Goal: Task Accomplishment & Management: Manage account settings

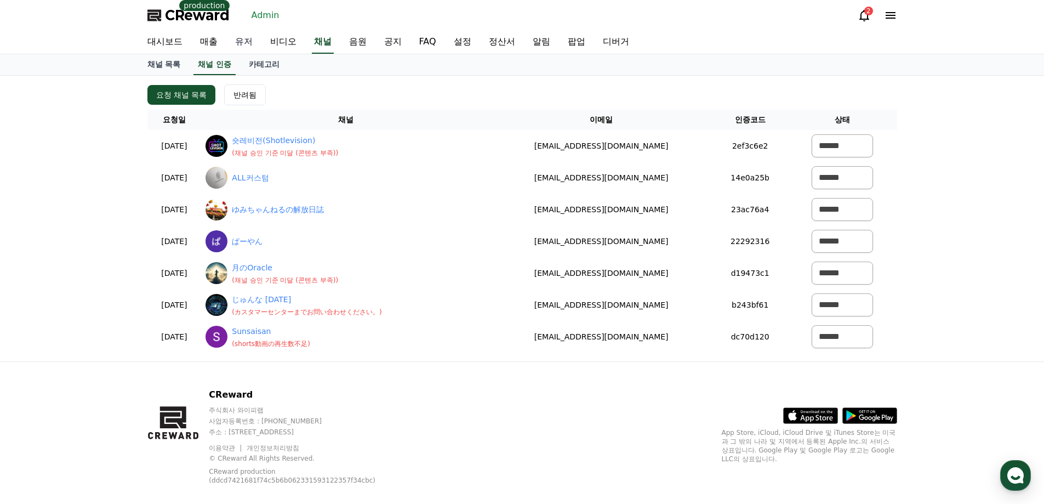
click at [249, 41] on link "유저" at bounding box center [243, 42] width 35 height 23
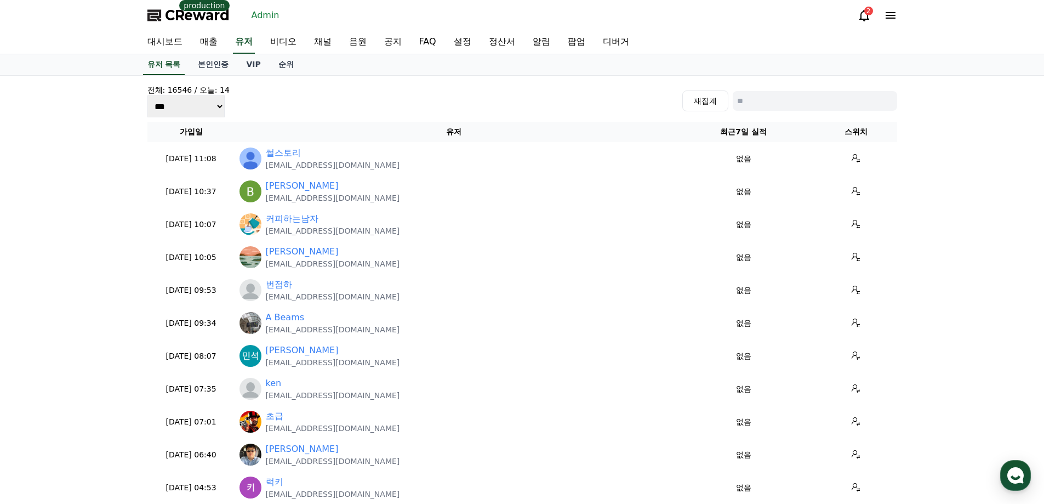
click at [808, 101] on input at bounding box center [815, 101] width 164 height 20
type input "*"
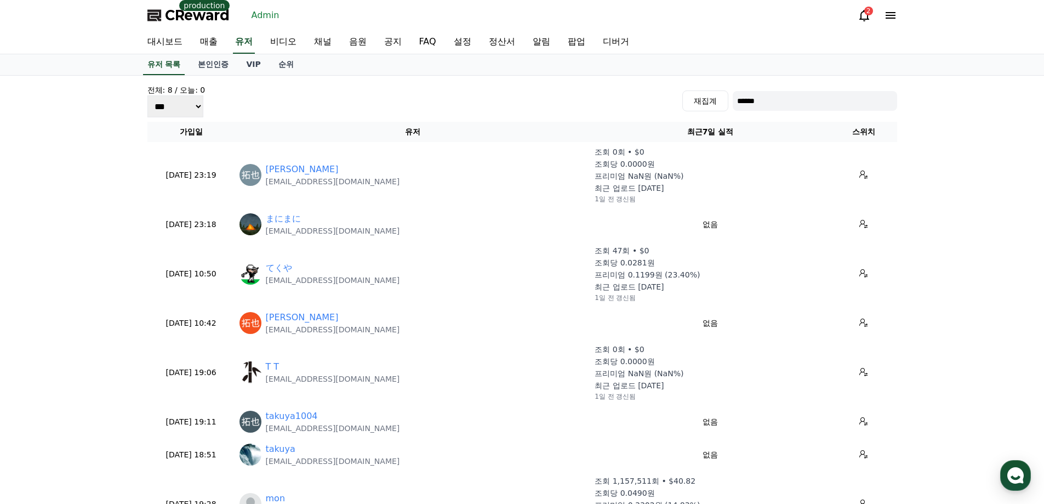
click at [788, 109] on input "******" at bounding box center [815, 101] width 164 height 20
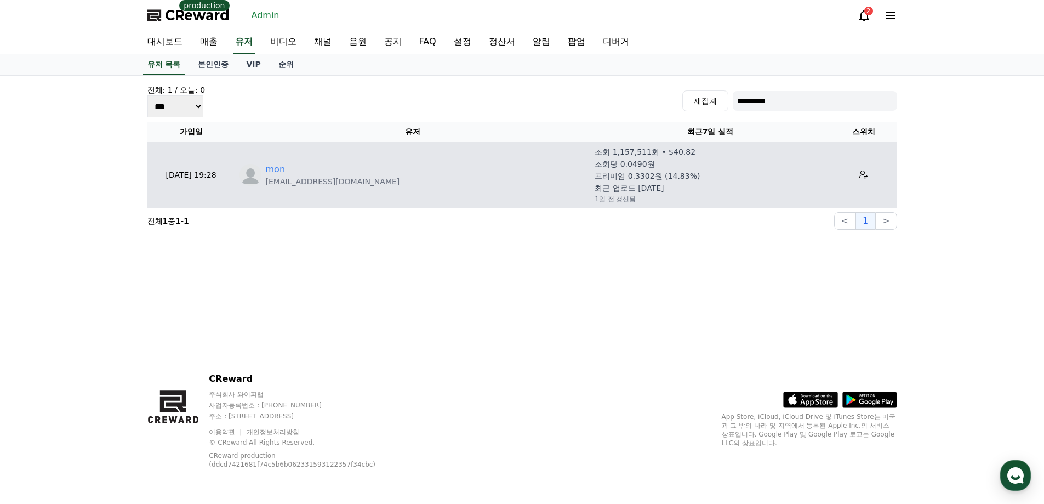
click at [272, 171] on link "mon" at bounding box center [276, 169] width 20 height 13
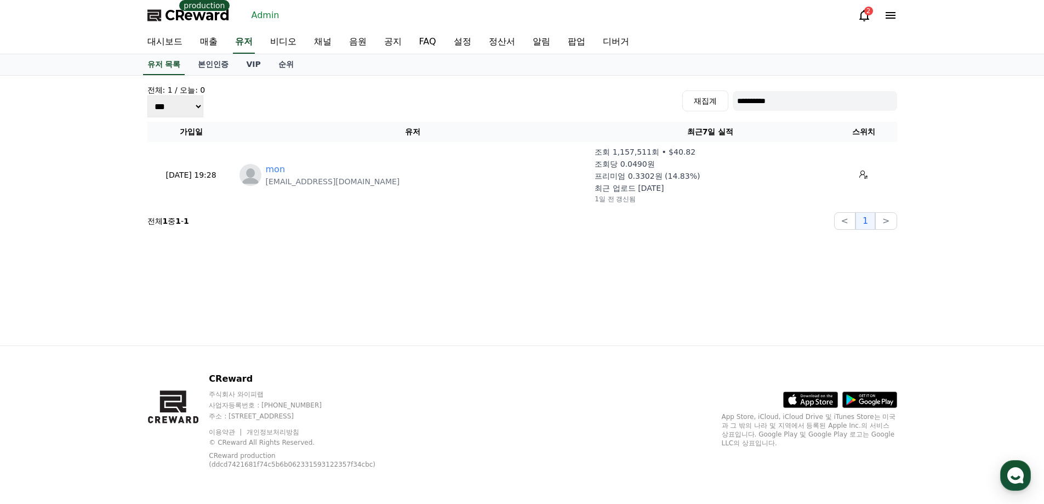
drag, startPoint x: 811, startPoint y: 103, endPoint x: 409, endPoint y: 55, distance: 405.5
click at [422, 54] on div "**********" at bounding box center [522, 252] width 1044 height 504
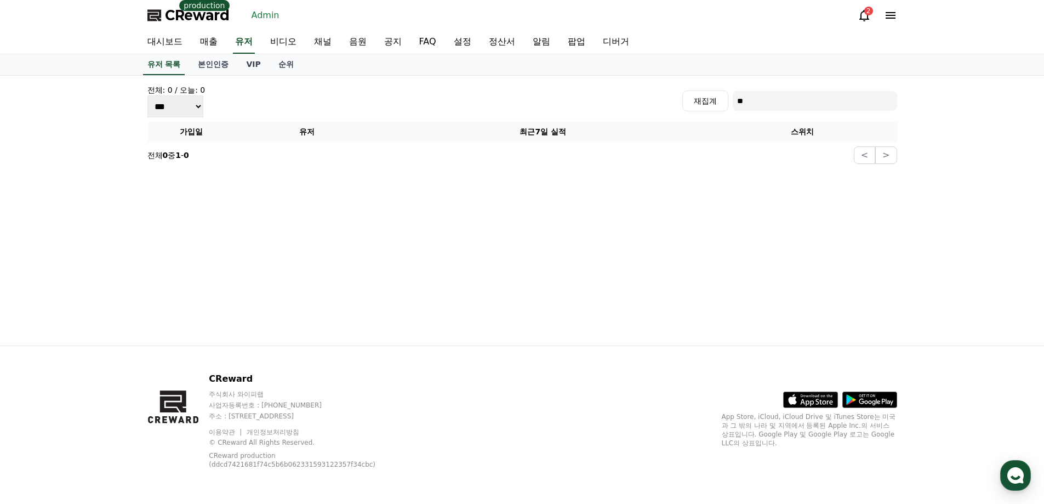
type input "*"
type input "***"
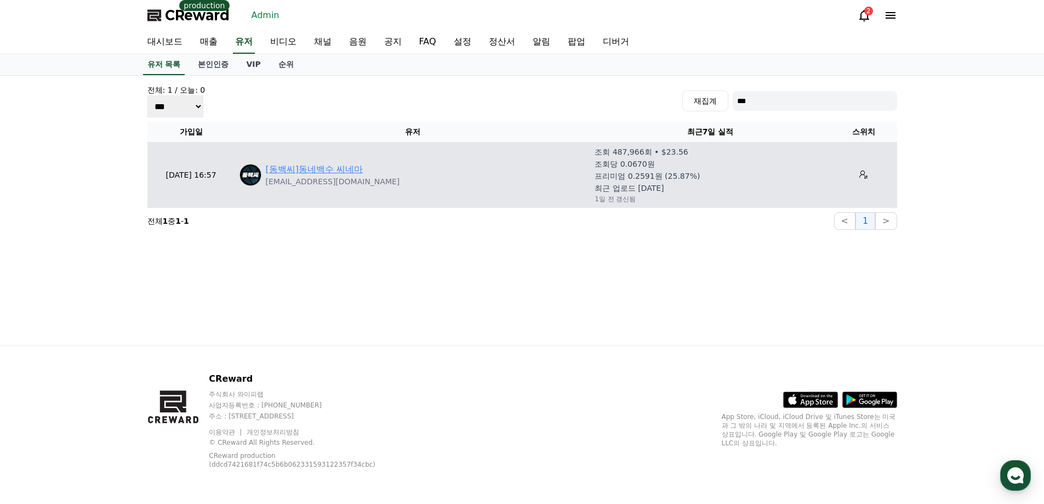
click at [333, 173] on link "[동백씨]동네백수 씨네마" at bounding box center [315, 169] width 98 height 13
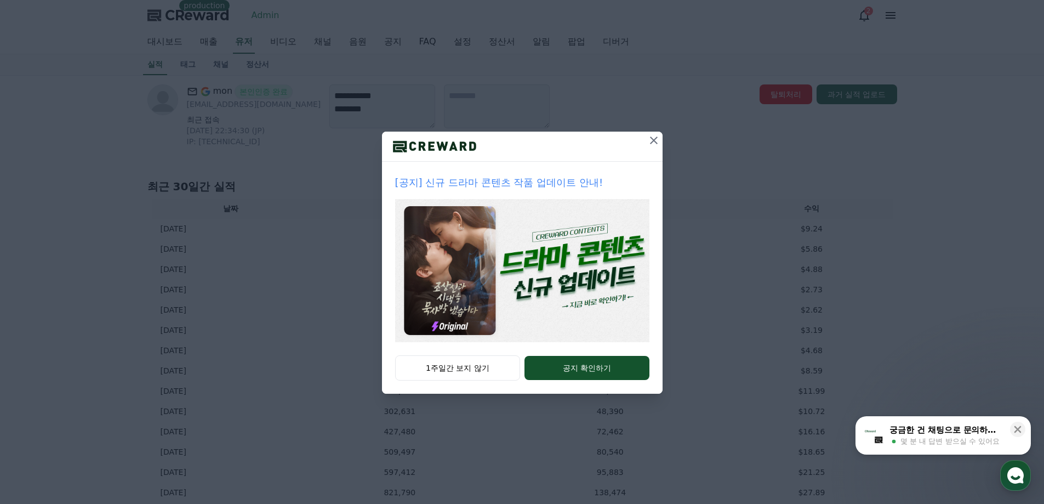
click at [653, 140] on icon at bounding box center [654, 140] width 8 height 8
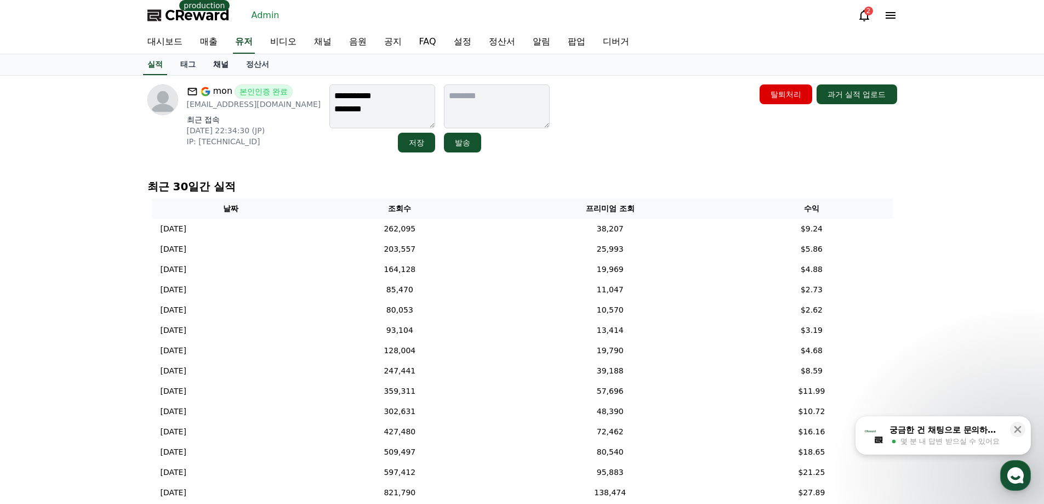
click at [218, 65] on link "채널" at bounding box center [220, 64] width 33 height 21
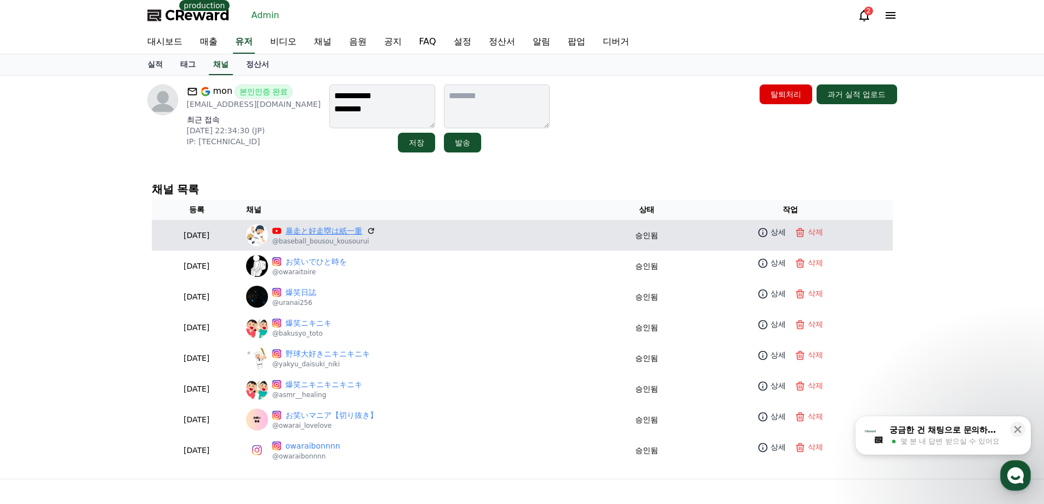
click at [334, 226] on link "暴走と好走塁は紙一重" at bounding box center [323, 231] width 77 height 12
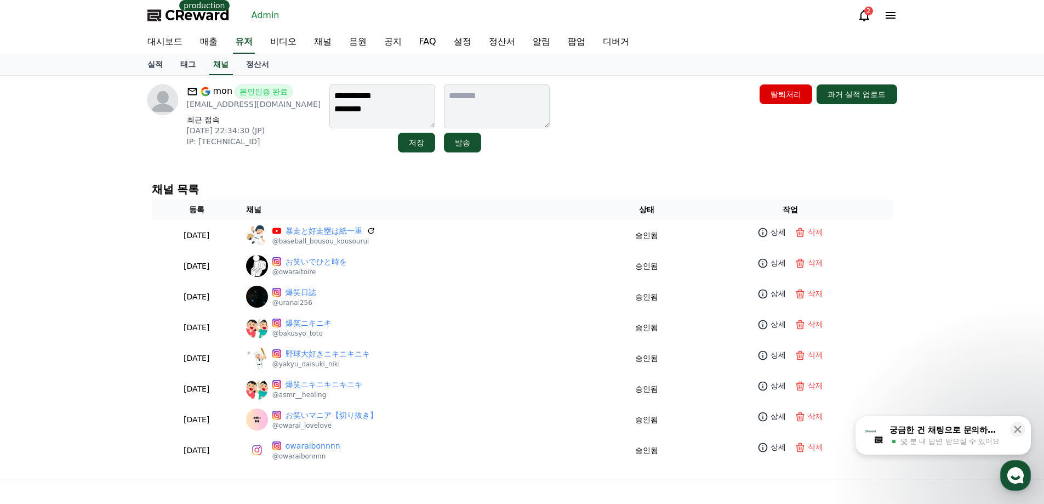
click at [515, 20] on div "CReward production Admin 2" at bounding box center [522, 15] width 767 height 31
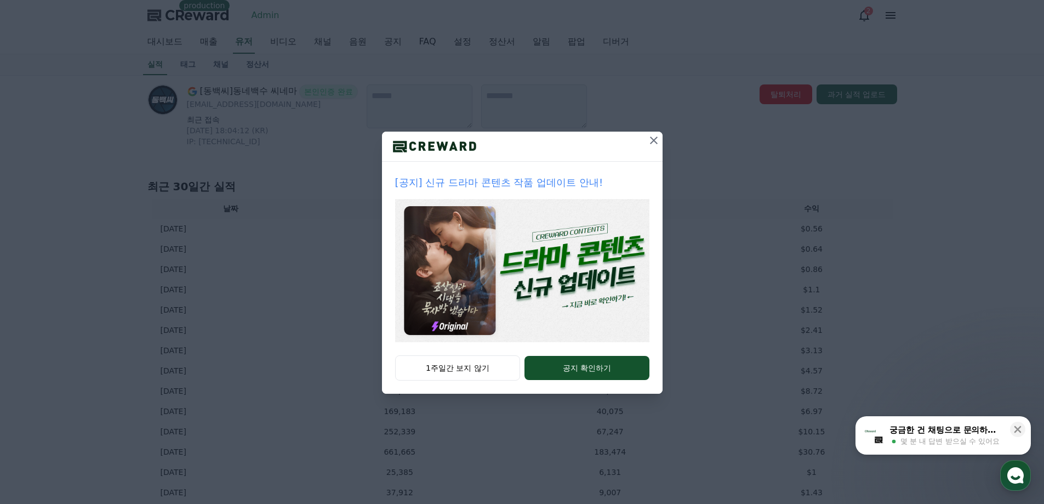
click at [654, 140] on icon at bounding box center [654, 140] width 8 height 8
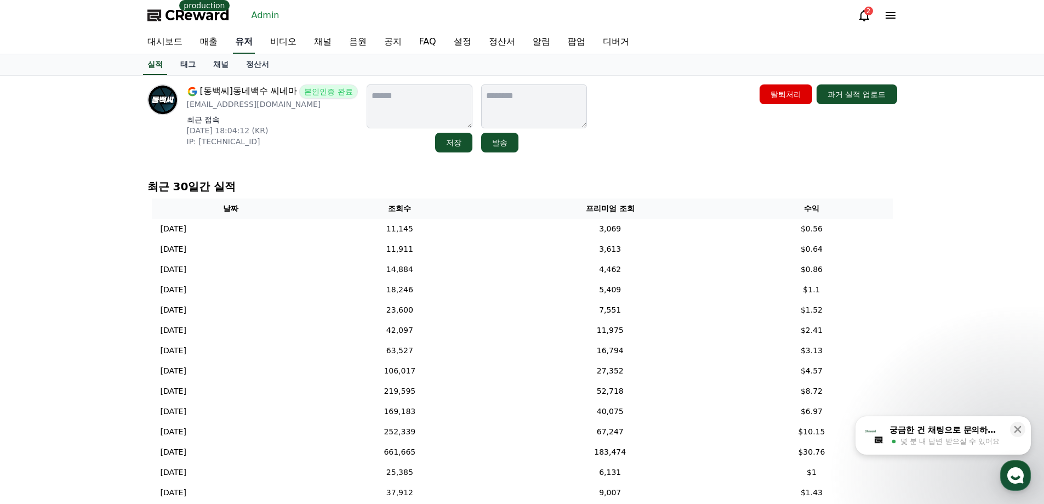
click at [245, 41] on link "유저" at bounding box center [244, 42] width 22 height 23
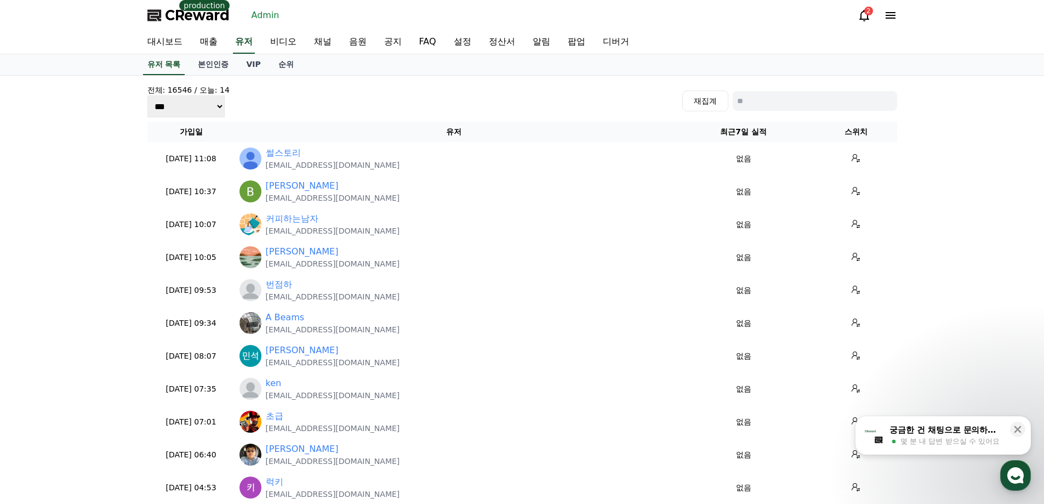
click at [791, 95] on input at bounding box center [815, 101] width 164 height 20
click at [828, 98] on input at bounding box center [815, 101] width 164 height 20
type input "*"
type input "***"
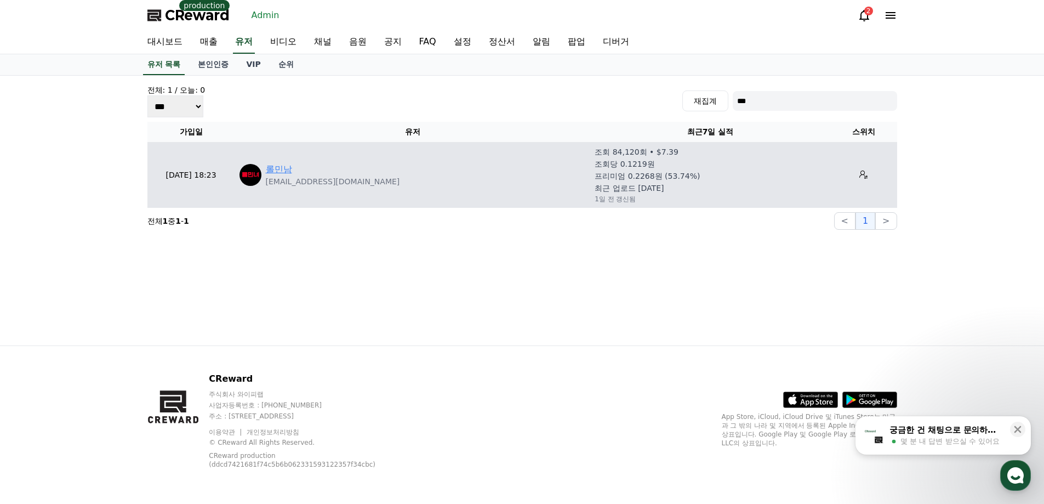
click at [270, 168] on link "롤민남" at bounding box center [279, 169] width 26 height 13
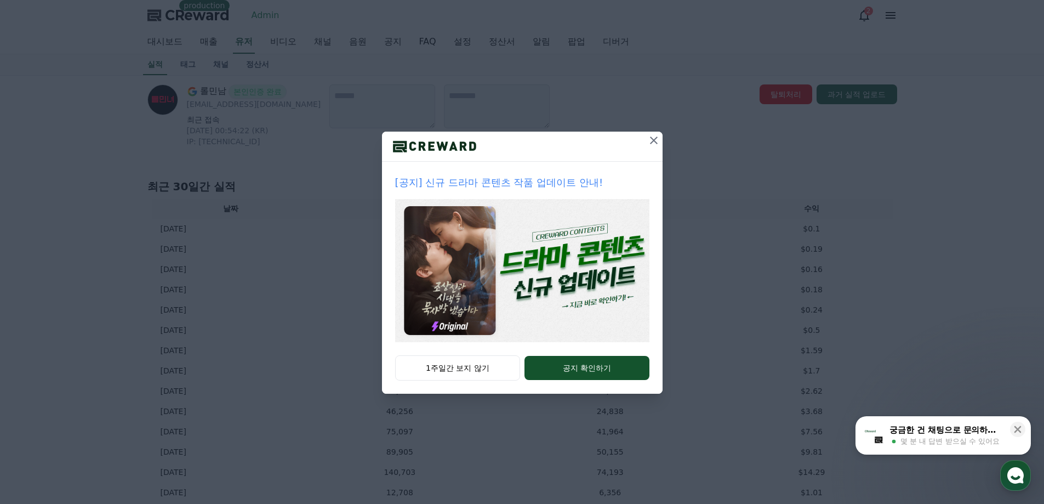
click at [652, 151] on div at bounding box center [654, 146] width 18 height 30
click at [663, 140] on div "[공지] 신규 드라마 콘텐츠 작품 업데이트 안내! 1주일간 보지 않기 공지 확인하기" at bounding box center [522, 205] width 1044 height 411
click at [662, 140] on div "[공지] 신규 드라마 콘텐츠 작품 업데이트 안내! 1주일간 보지 않기 공지 확인하기" at bounding box center [522, 205] width 1044 height 411
click at [660, 140] on icon at bounding box center [653, 140] width 13 height 13
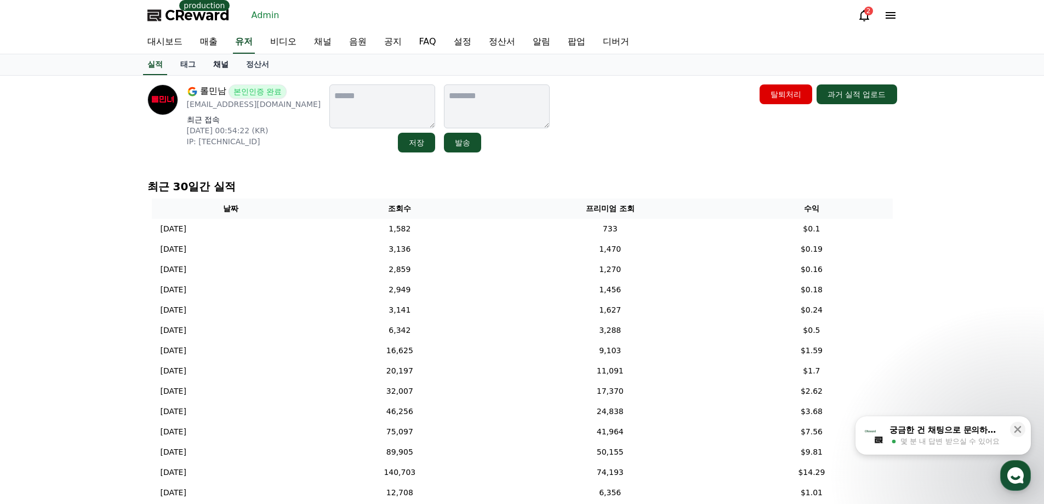
click at [219, 72] on link "채널" at bounding box center [220, 64] width 33 height 21
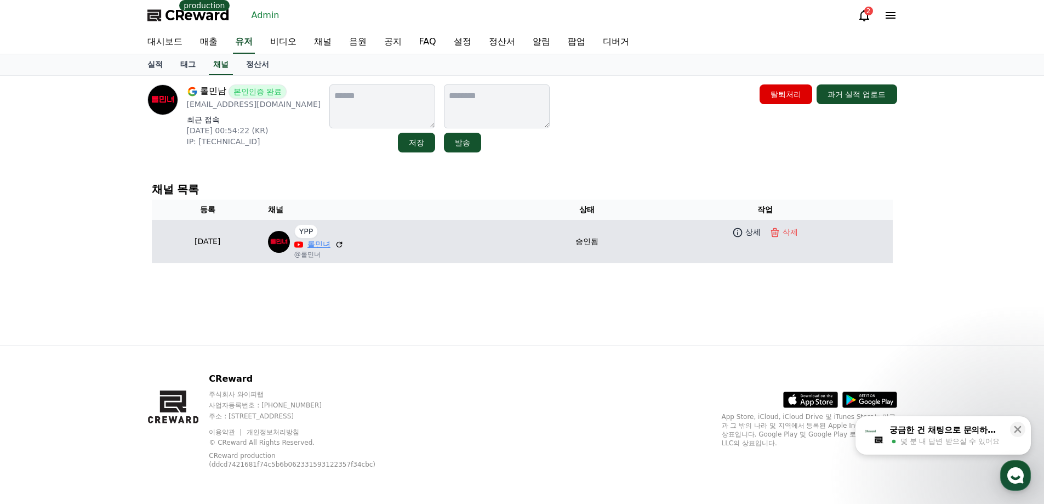
click at [330, 247] on link "롤민녀" at bounding box center [318, 244] width 23 height 12
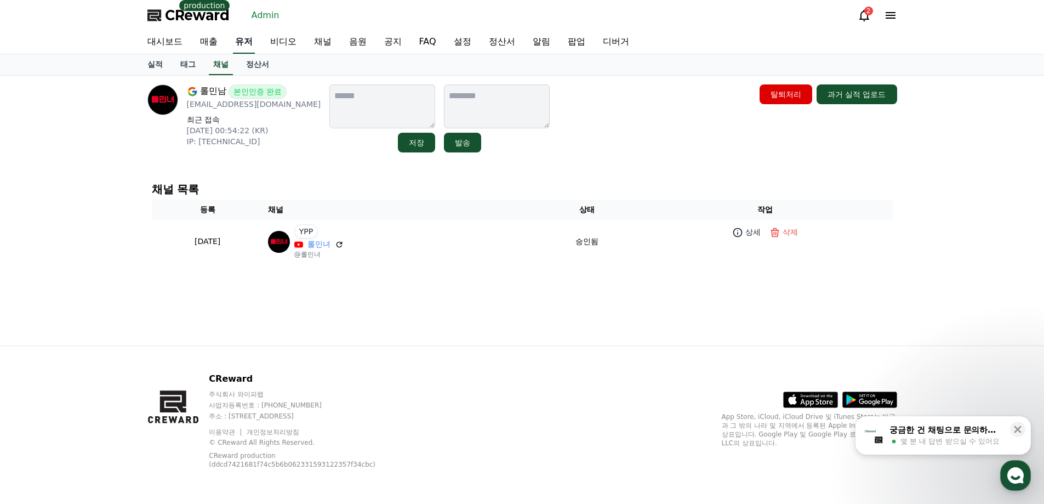
click at [252, 43] on link "유저" at bounding box center [244, 42] width 22 height 23
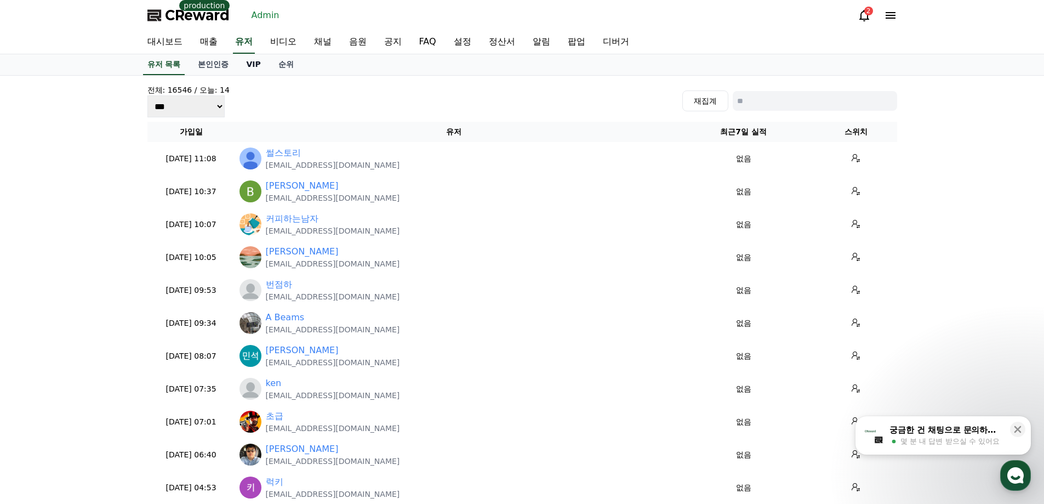
click at [244, 64] on link "VIP" at bounding box center [253, 64] width 32 height 21
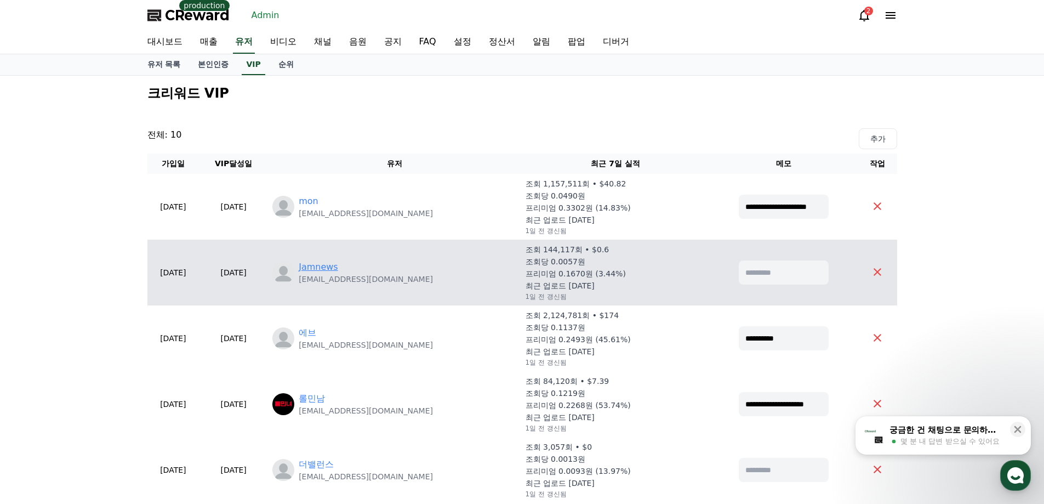
click at [338, 268] on link "Jamnews" at bounding box center [318, 266] width 39 height 13
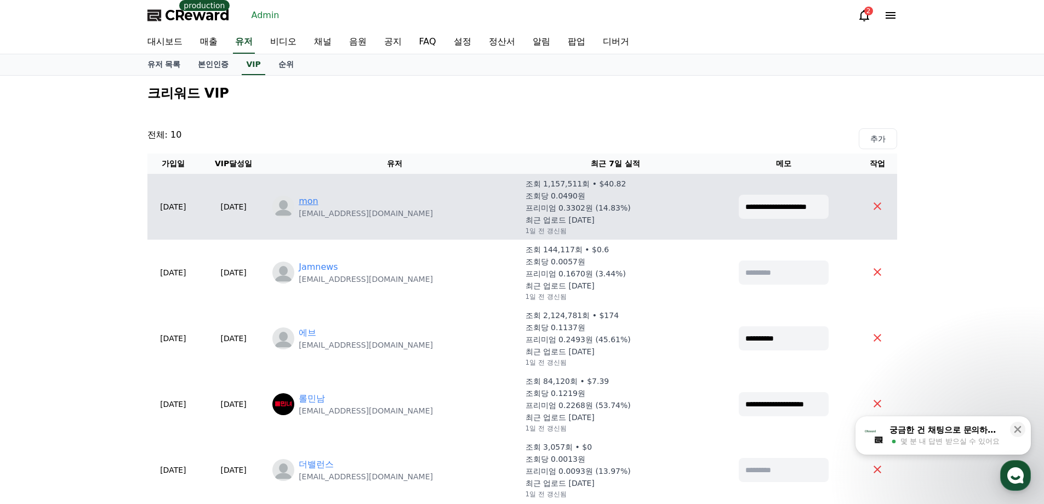
click at [318, 197] on link "mon" at bounding box center [309, 200] width 20 height 13
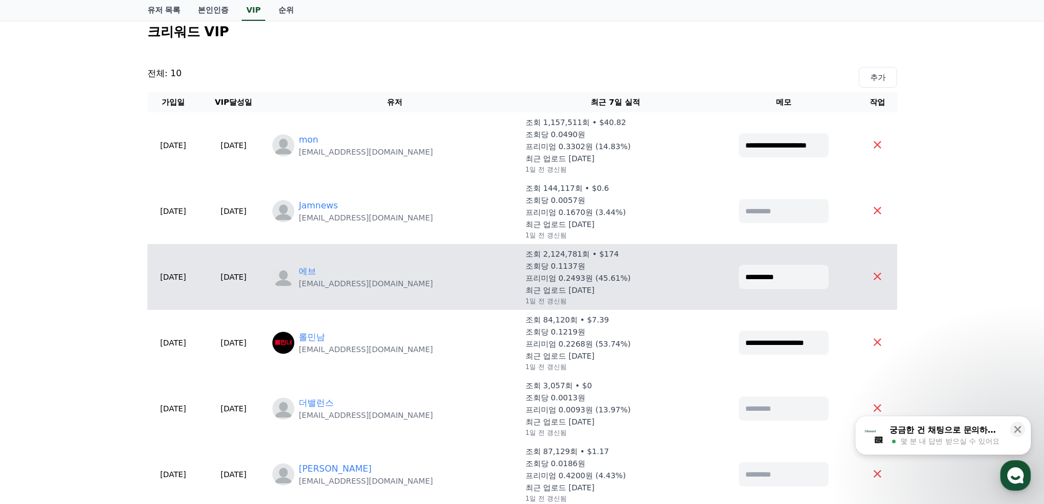
scroll to position [164, 0]
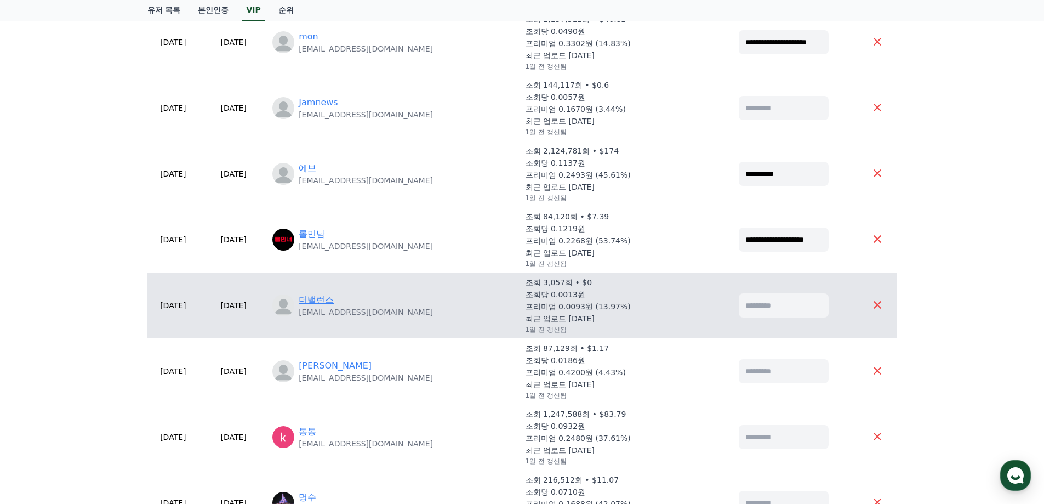
click at [334, 305] on link "더밸런스" at bounding box center [316, 299] width 35 height 13
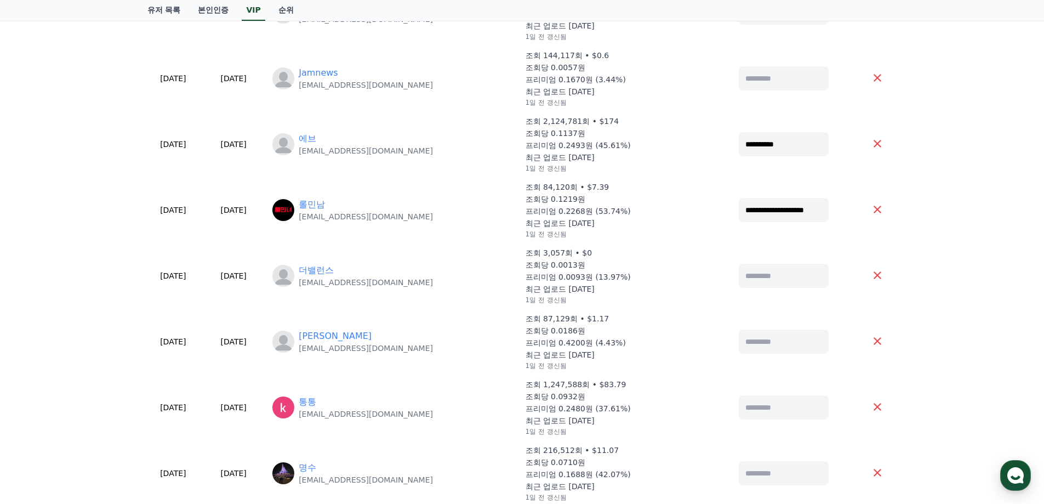
scroll to position [219, 0]
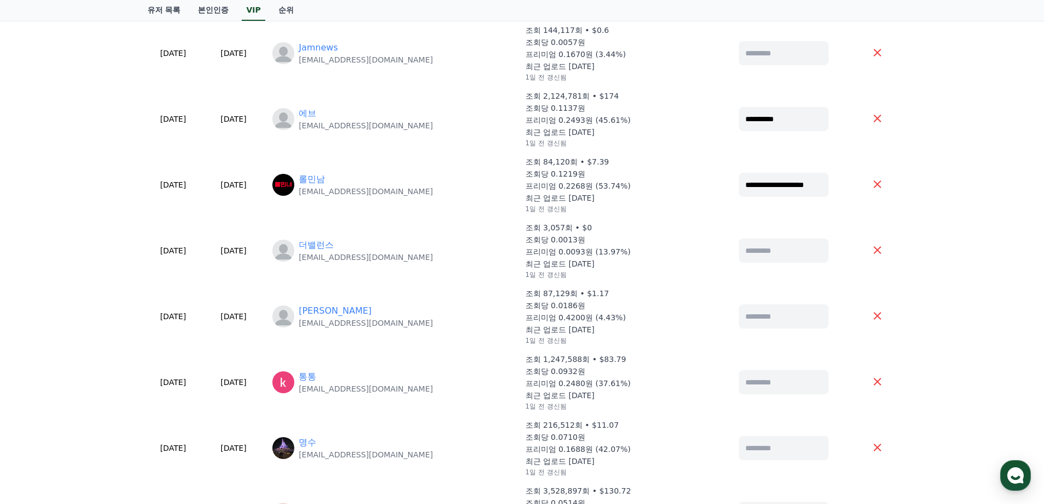
click at [26, 347] on div "**********" at bounding box center [522, 489] width 1044 height 1267
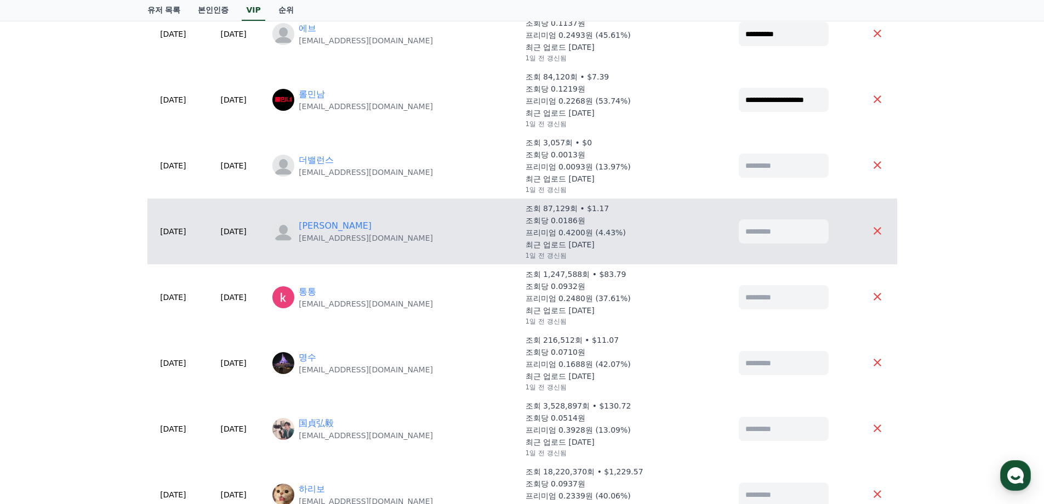
scroll to position [329, 0]
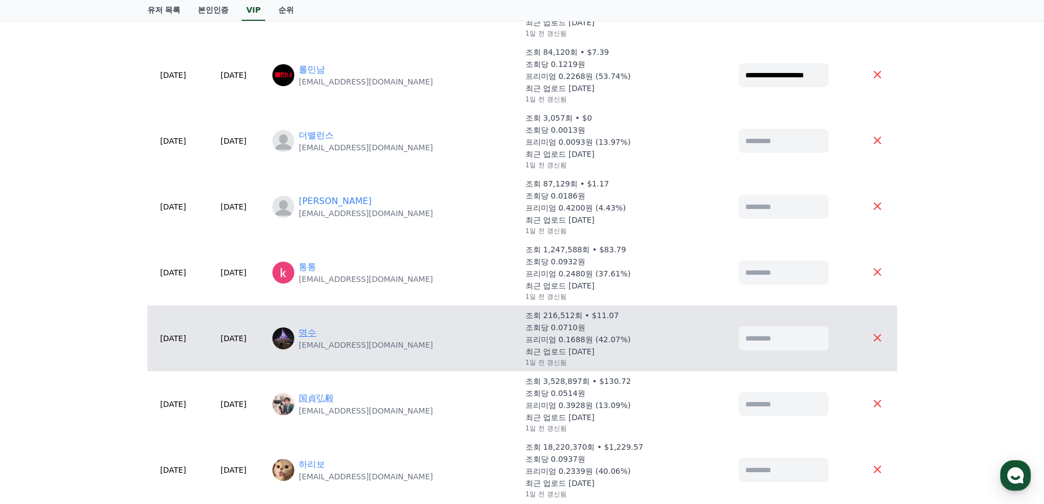
click at [316, 329] on link "명수" at bounding box center [308, 332] width 18 height 13
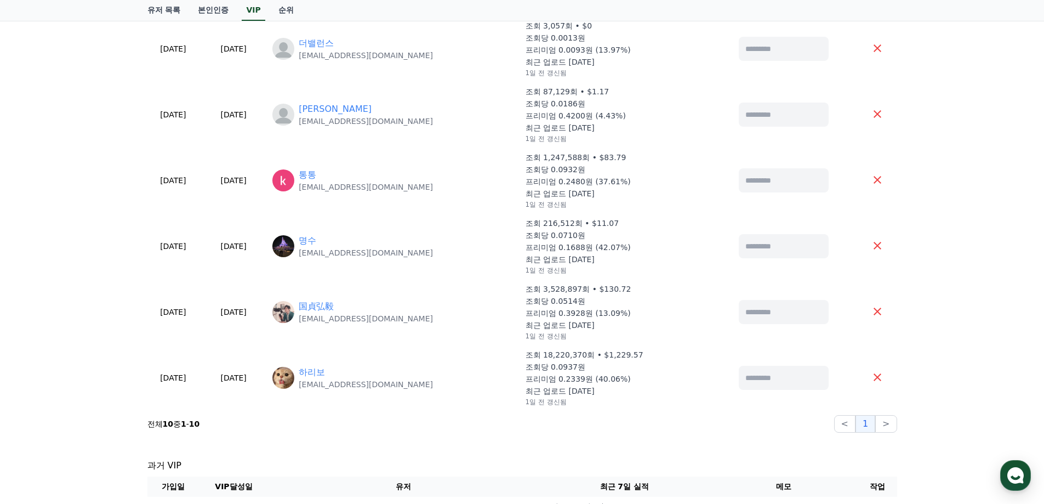
scroll to position [438, 0]
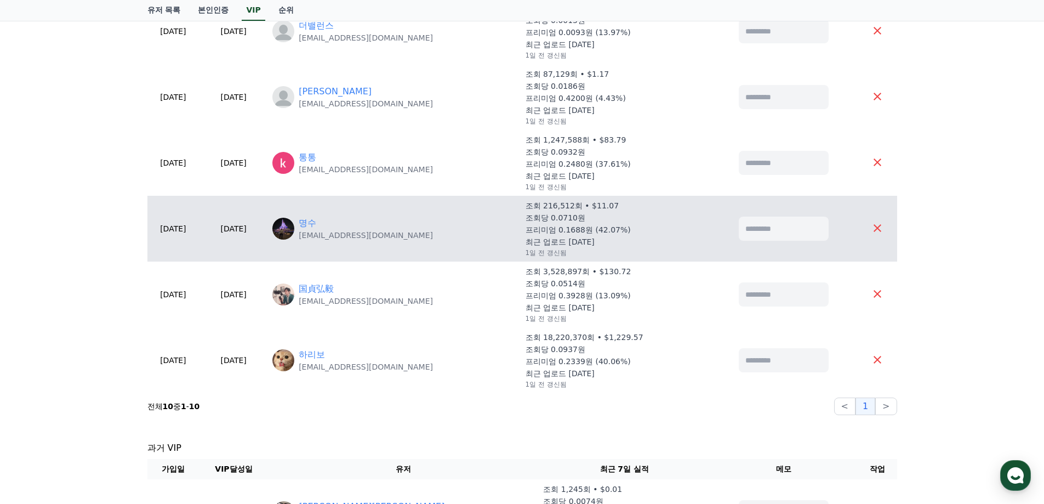
click at [327, 222] on div "명수 healthmad@kakao.com" at bounding box center [394, 228] width 244 height 24
click at [316, 219] on link "명수" at bounding box center [308, 222] width 18 height 13
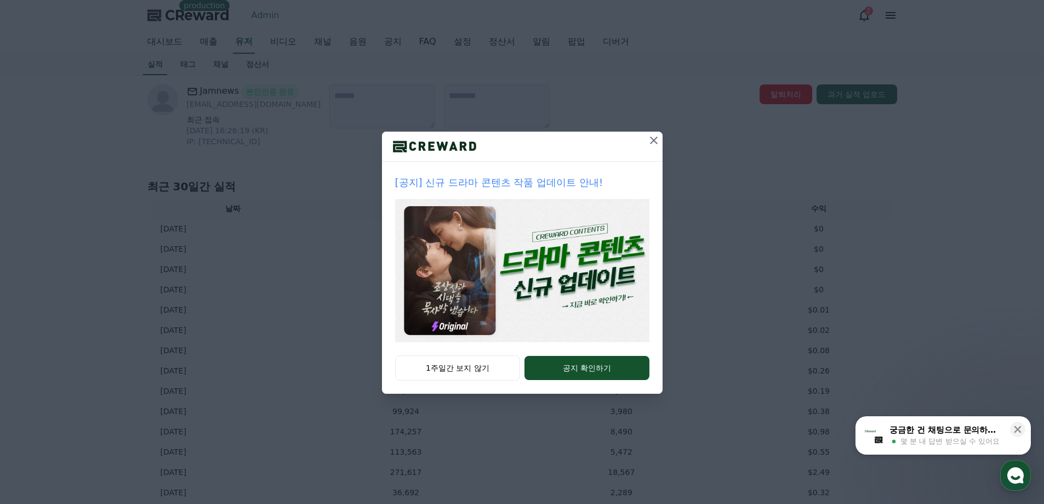
click at [657, 140] on icon at bounding box center [653, 140] width 13 height 13
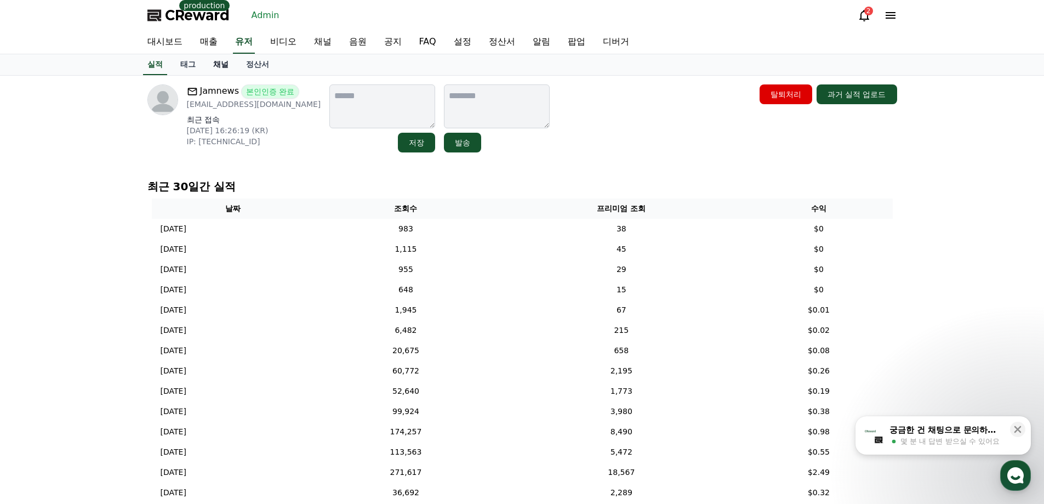
click at [218, 64] on link "채널" at bounding box center [220, 64] width 33 height 21
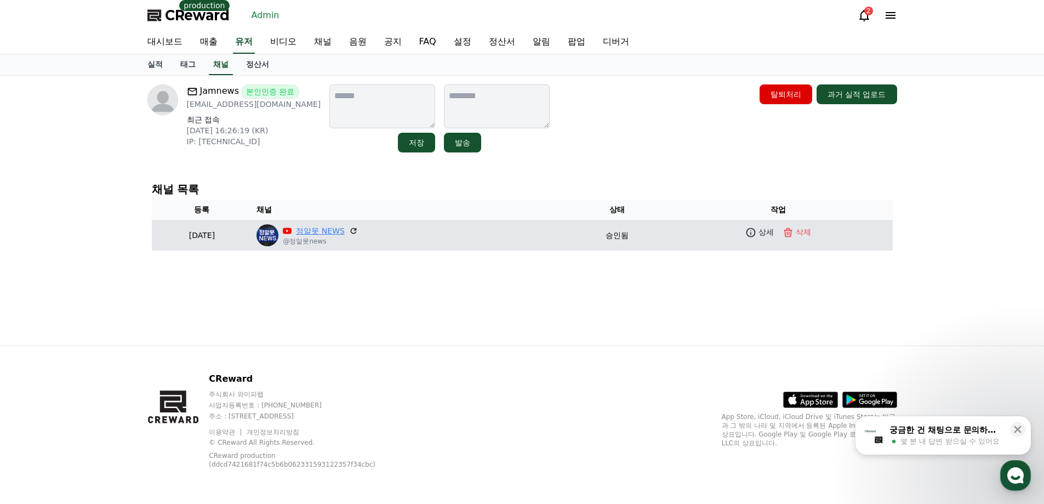
click at [345, 227] on link "정알못 NEWS" at bounding box center [320, 231] width 49 height 12
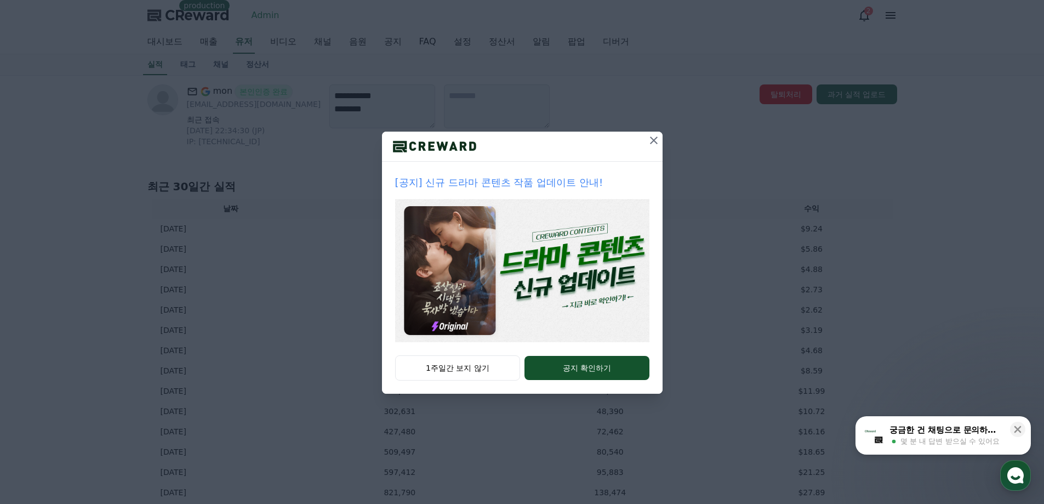
click at [652, 136] on icon at bounding box center [653, 140] width 13 height 13
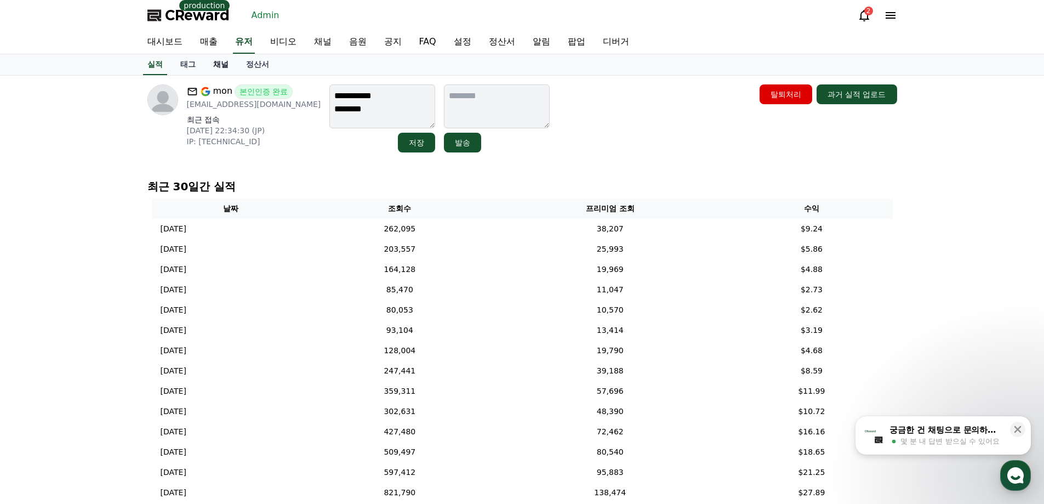
click at [221, 64] on link "채널" at bounding box center [220, 64] width 33 height 21
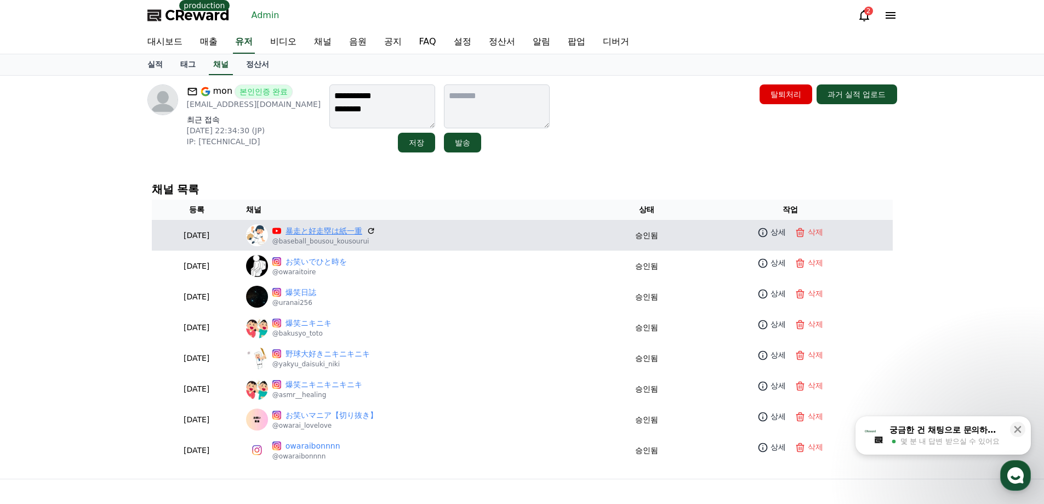
click at [342, 231] on link "暴走と好走塁は紙一重" at bounding box center [323, 231] width 77 height 12
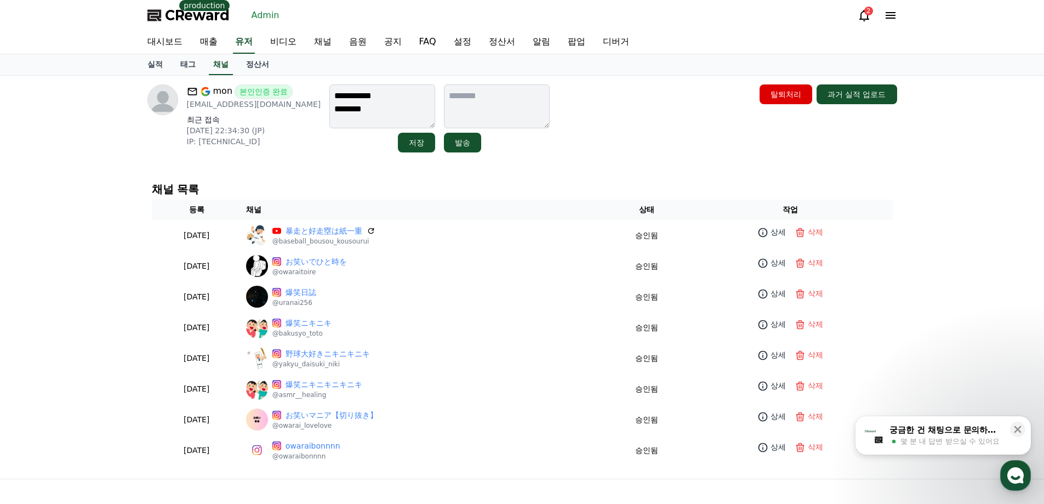
click at [657, 79] on div "**********" at bounding box center [522, 277] width 767 height 403
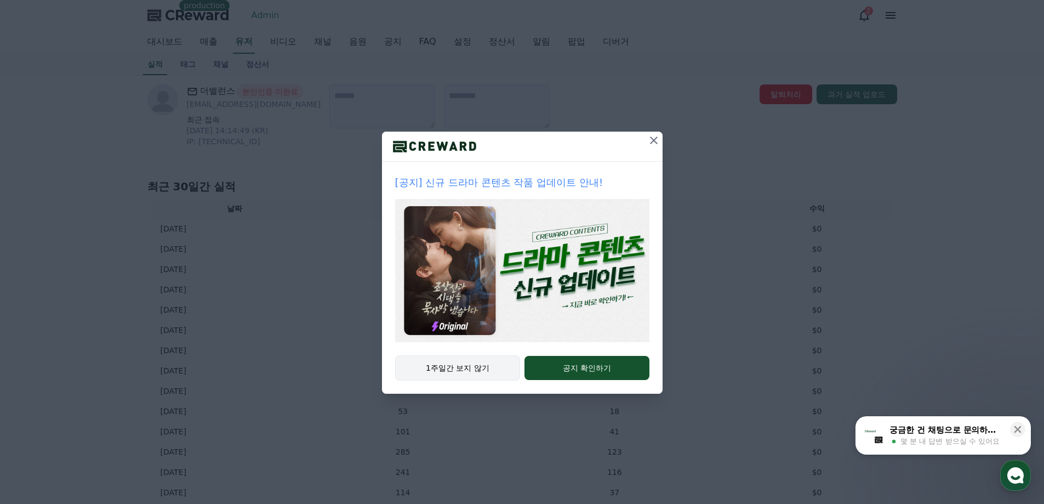
click at [478, 373] on button "1주일간 보지 않기" at bounding box center [457, 367] width 125 height 25
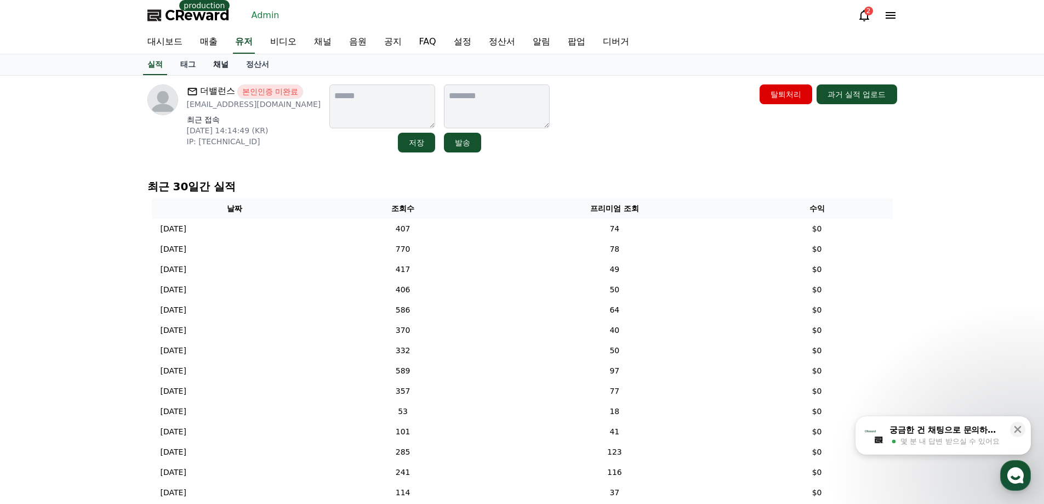
click at [224, 60] on link "채널" at bounding box center [220, 64] width 33 height 21
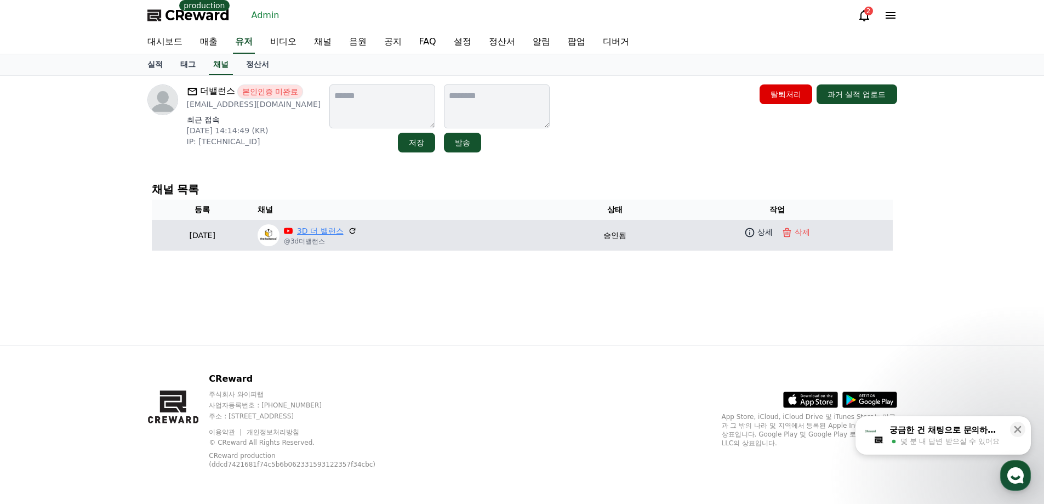
click at [344, 225] on link "3D 더 밸런스" at bounding box center [320, 231] width 47 height 12
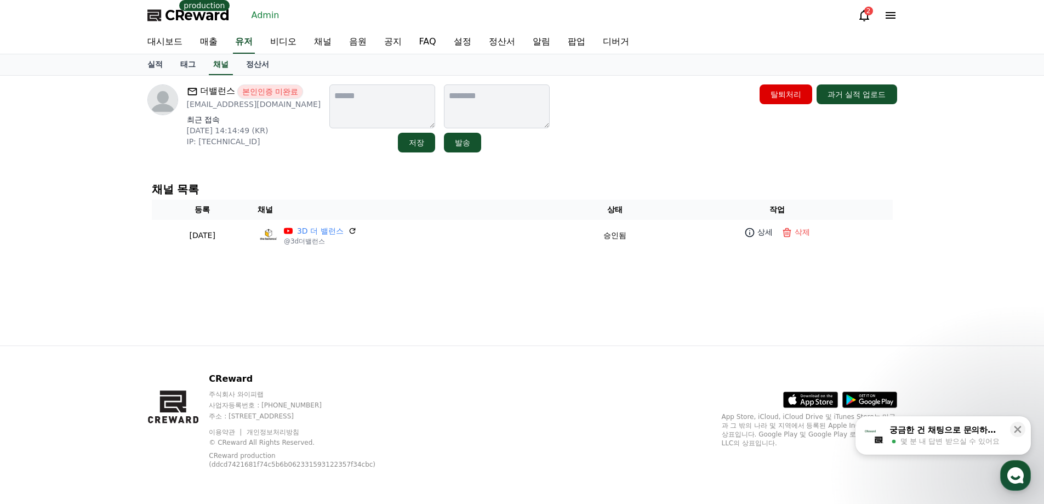
click at [520, 332] on div "더밸런스 본인인증 미완료 tjwnsgus11@naver.com 최근 접속 2025-07-18 14:14:49 (KR) IP: 175.194.1…" at bounding box center [522, 211] width 767 height 270
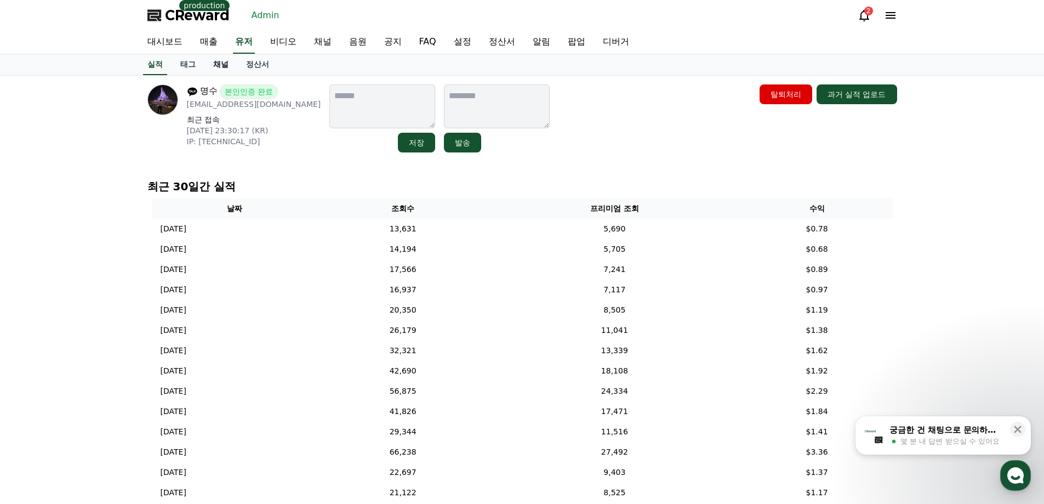
click at [221, 62] on link "채널" at bounding box center [220, 64] width 33 height 21
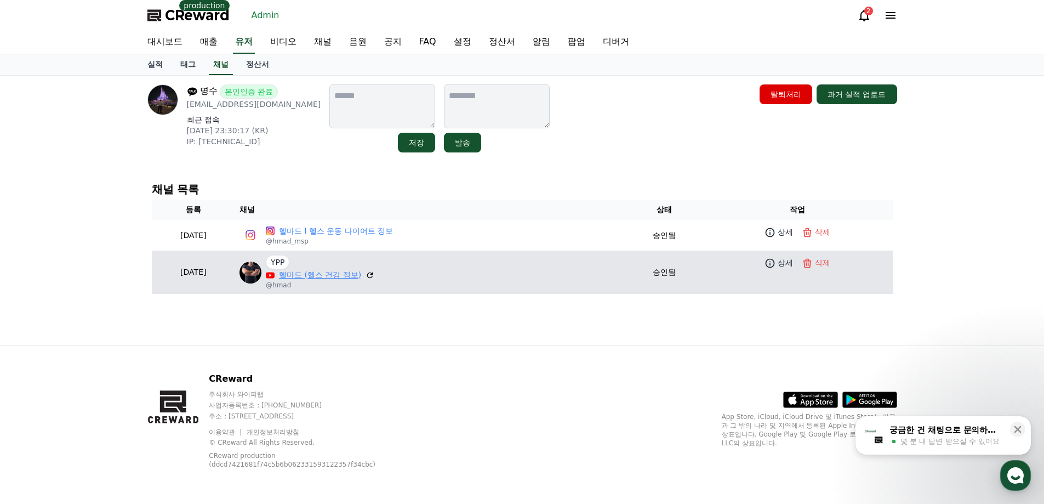
click at [349, 277] on link "헬마드 (헬스 건강 정보)" at bounding box center [320, 275] width 82 height 12
click at [336, 270] on link "헬마드 (헬스 건강 정보)" at bounding box center [320, 275] width 82 height 12
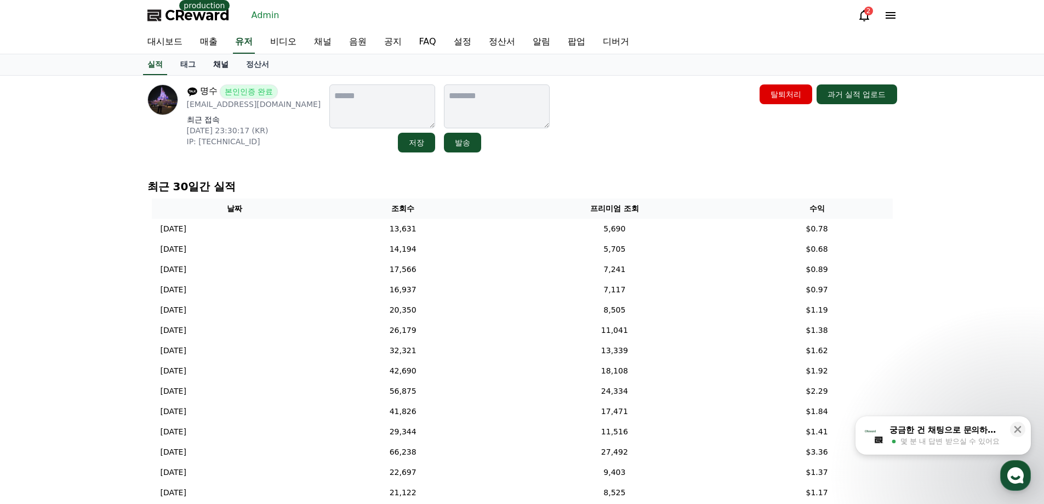
click at [220, 60] on link "채널" at bounding box center [220, 64] width 33 height 21
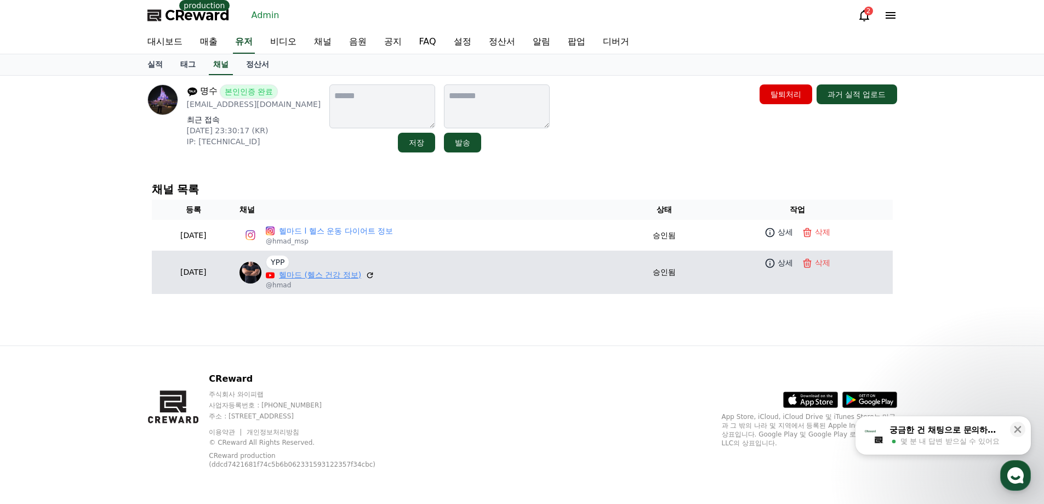
click at [334, 274] on link "헬마드 (헬스 건강 정보)" at bounding box center [320, 275] width 82 height 12
